Goal: Information Seeking & Learning: Learn about a topic

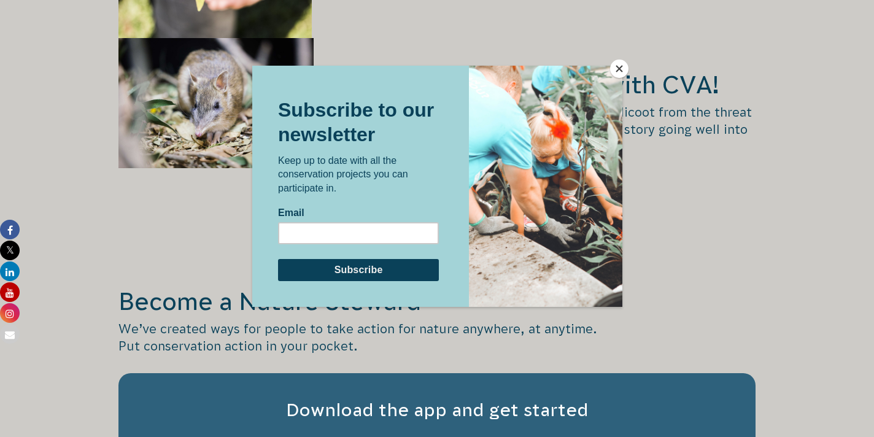
scroll to position [1837, 0]
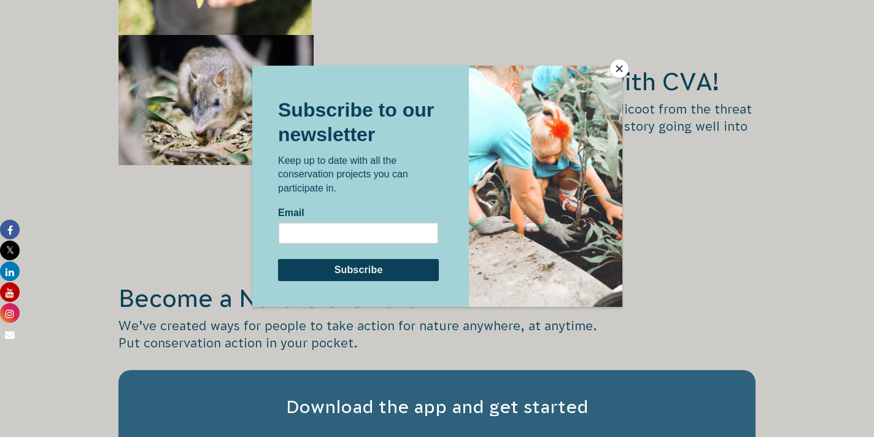
click at [616, 69] on button "Close" at bounding box center [619, 69] width 18 height 18
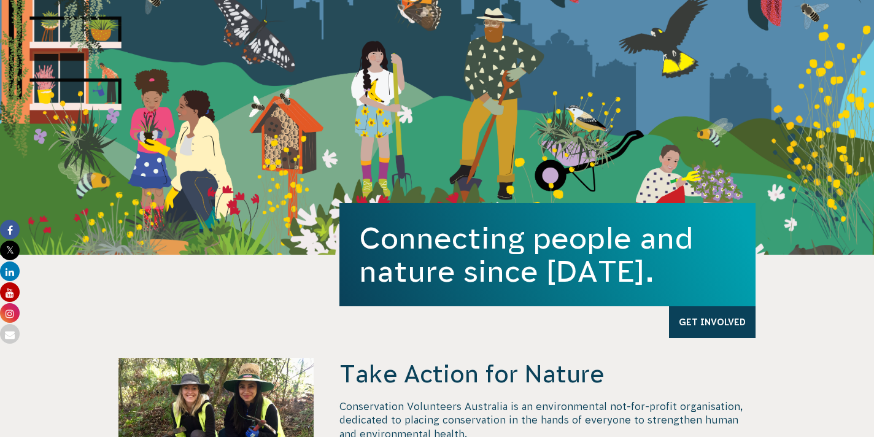
scroll to position [0, 0]
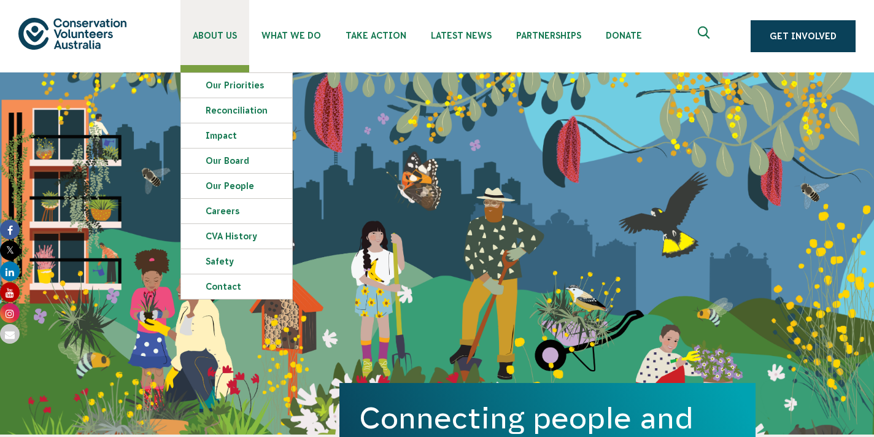
click at [209, 32] on span "About Us" at bounding box center [215, 36] width 44 height 10
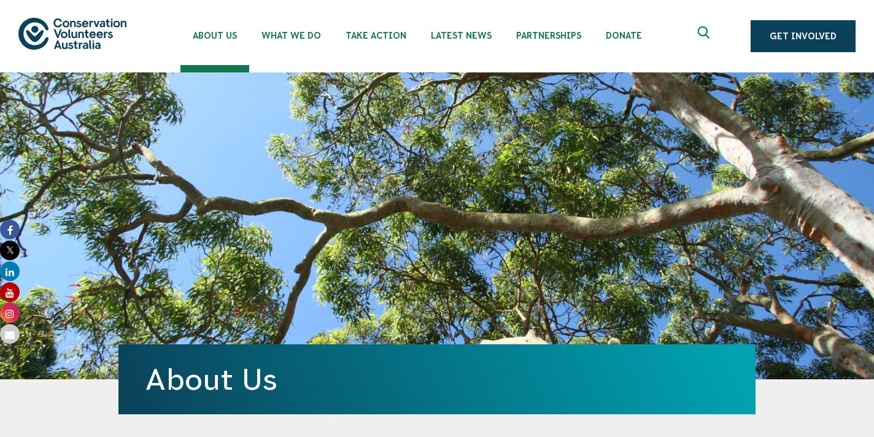
click at [706, 29] on icon "Expand search box" at bounding box center [705, 35] width 15 height 18
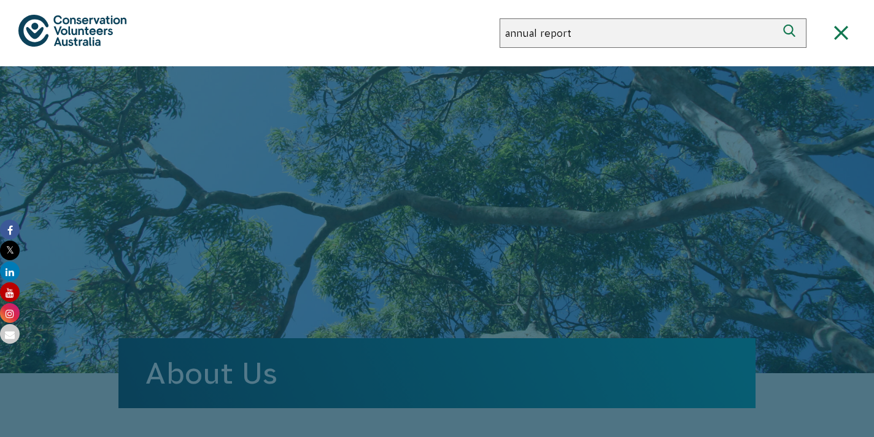
type input "annual report"
click at [777, 18] on button "Search" at bounding box center [791, 32] width 29 height 29
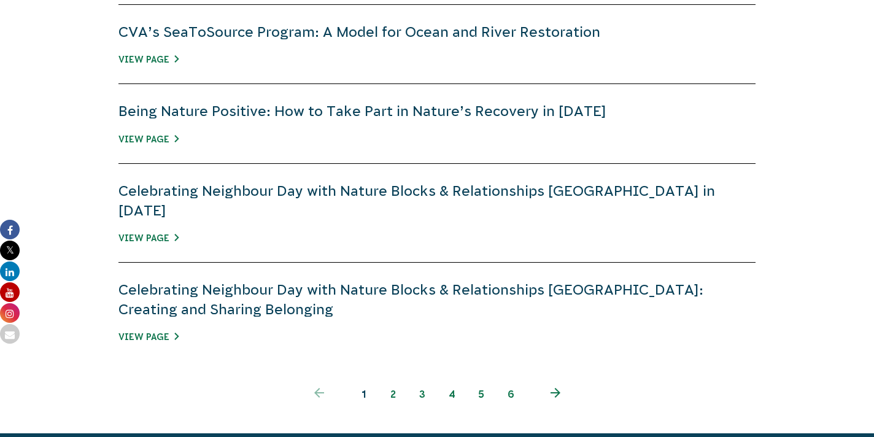
scroll to position [884, 0]
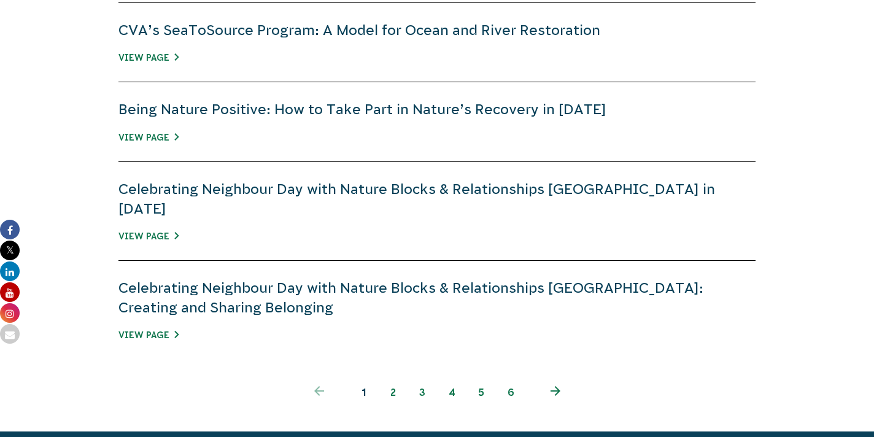
click at [394, 378] on link "2" at bounding box center [392, 392] width 29 height 29
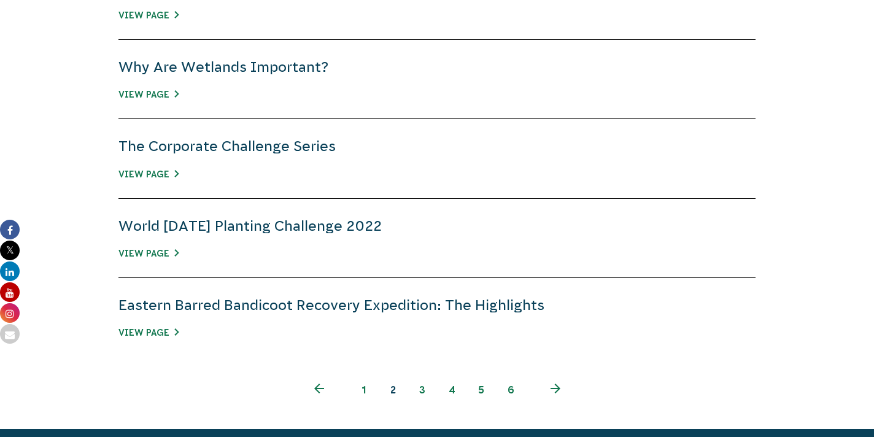
scroll to position [849, 0]
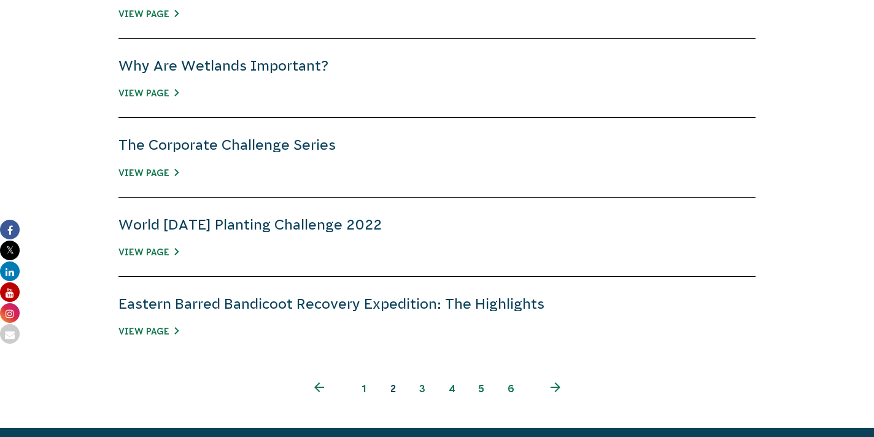
click at [423, 390] on link "3" at bounding box center [422, 388] width 29 height 29
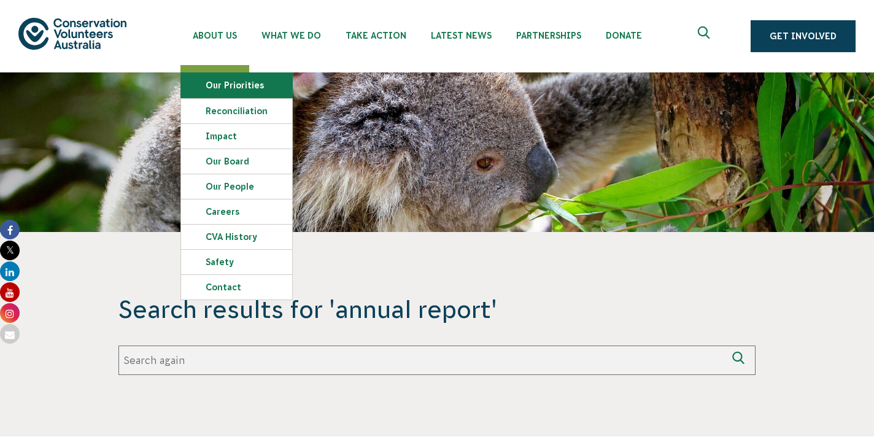
click at [233, 81] on link "Our Priorities" at bounding box center [236, 85] width 111 height 25
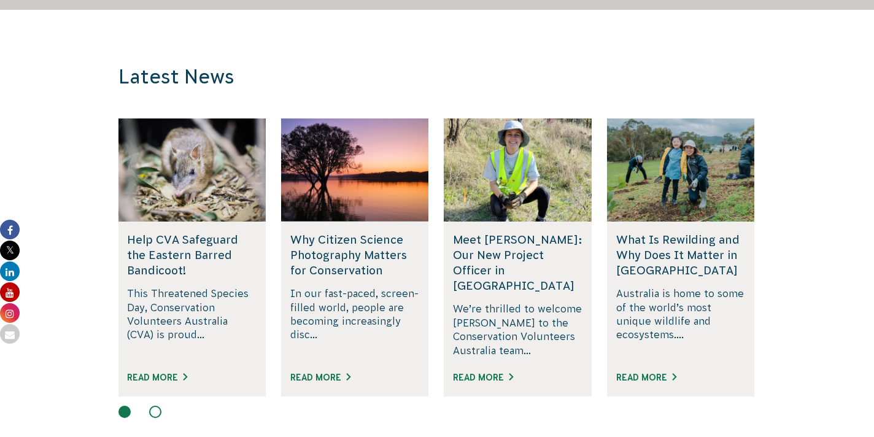
scroll to position [2998, 0]
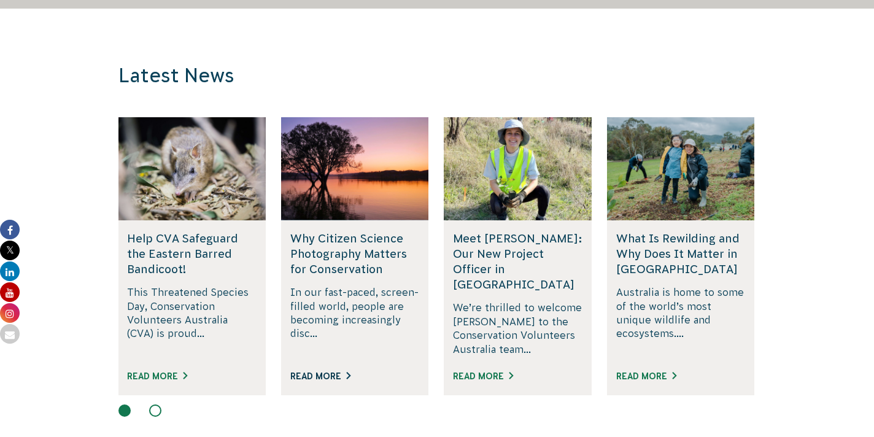
click at [325, 376] on link "Read More" at bounding box center [320, 376] width 60 height 10
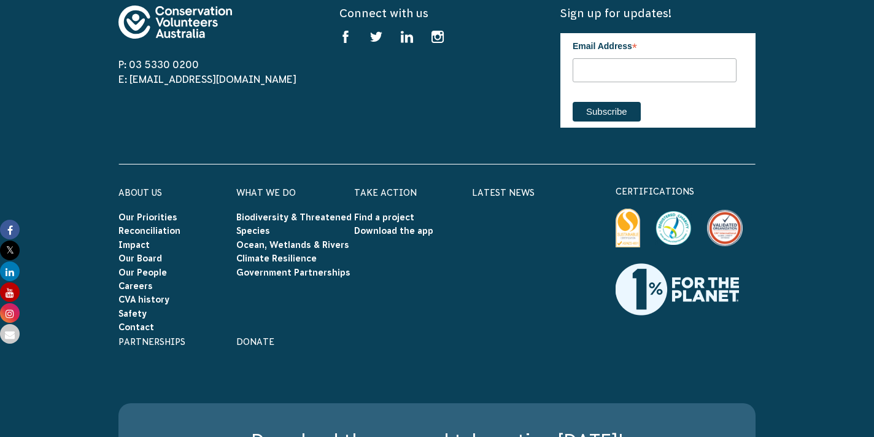
scroll to position [2401, 0]
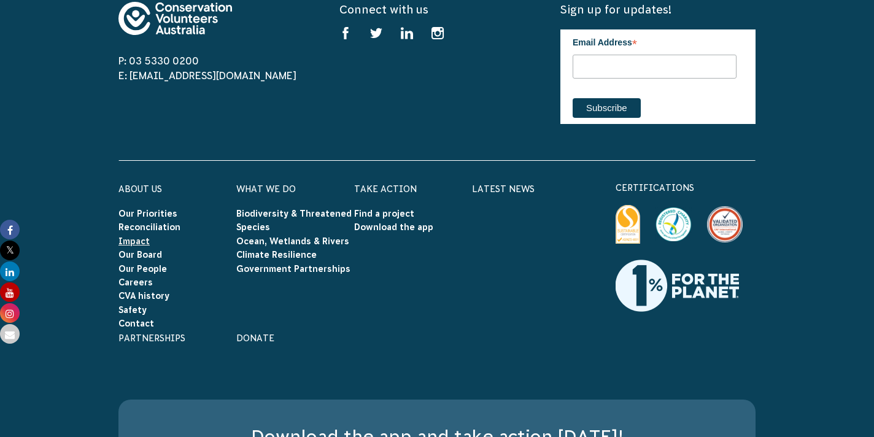
click at [135, 237] on link "Impact" at bounding box center [134, 241] width 31 height 10
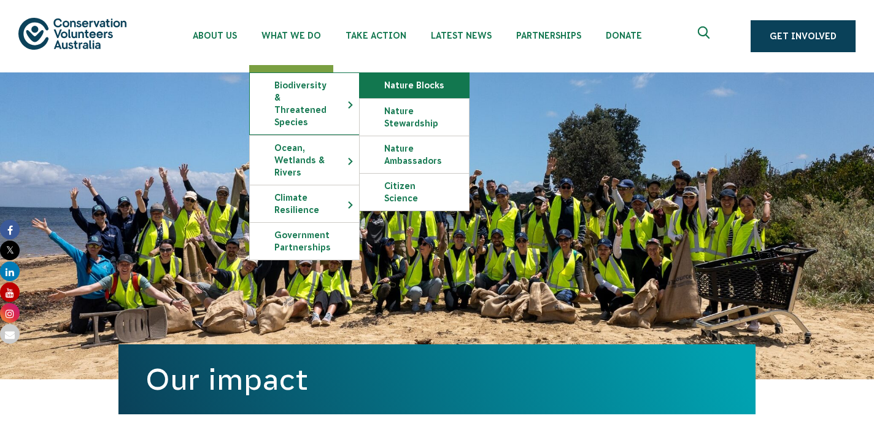
click at [411, 91] on link "Nature Blocks" at bounding box center [414, 85] width 109 height 25
